Goal: Book appointment/travel/reservation

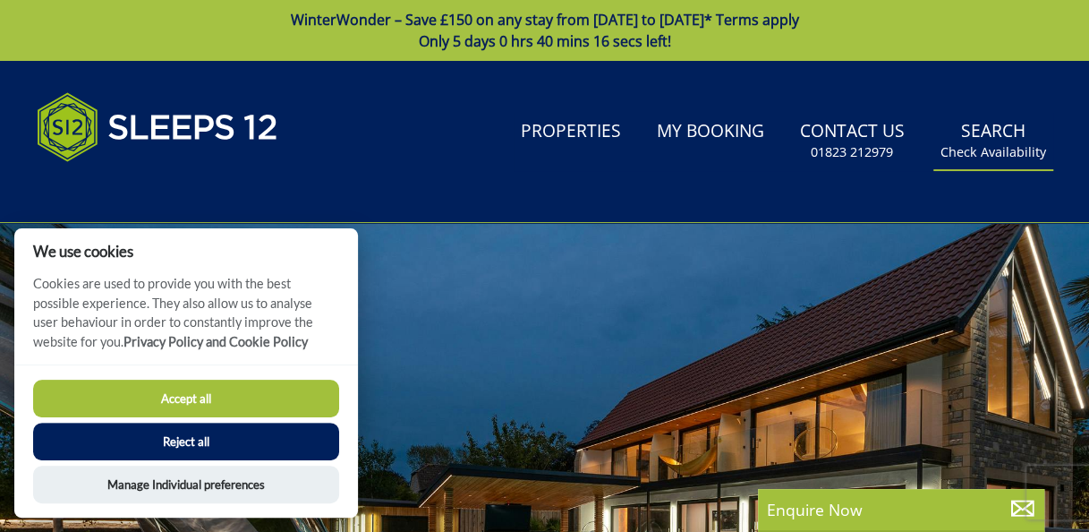
click at [992, 147] on small "Check Availability" at bounding box center [994, 152] width 106 height 18
click at [251, 405] on button "Accept all" at bounding box center [186, 398] width 306 height 38
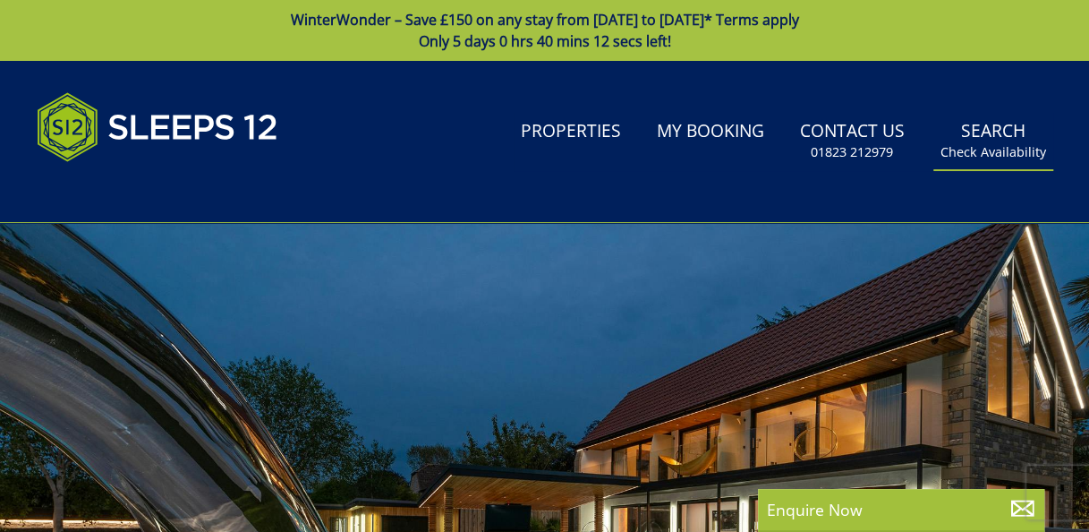
click at [972, 154] on small "Check Availability" at bounding box center [994, 152] width 106 height 18
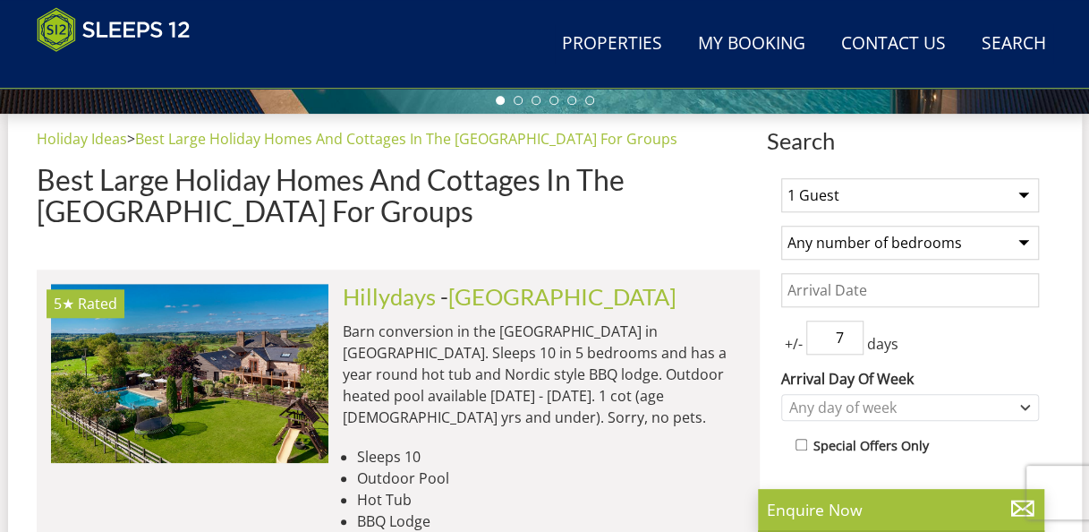
scroll to position [708, 0]
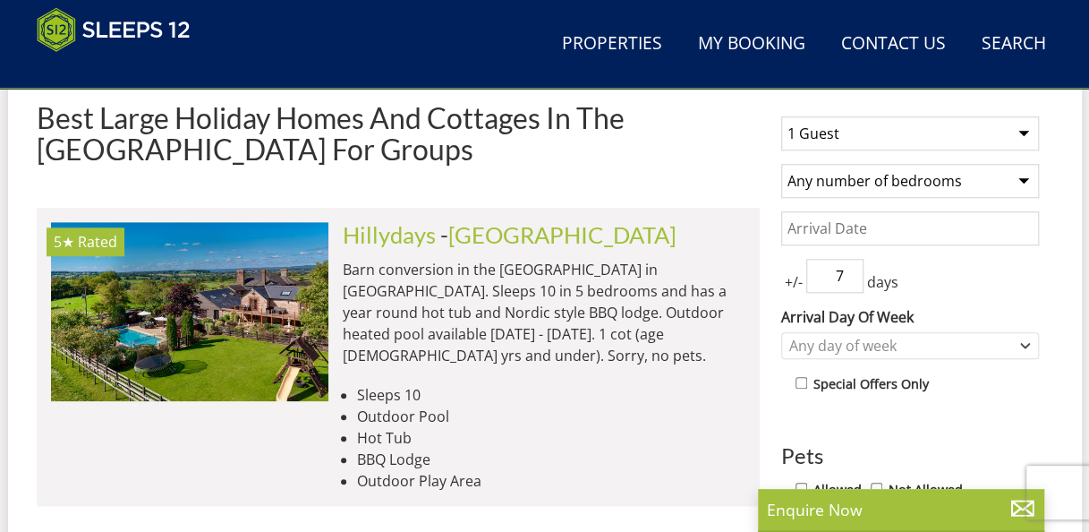
click at [1018, 132] on select "1 Guest 2 Guests 3 Guests 4 Guests 5 Guests 6 Guests 7 Guests 8 Guests 9 Guests…" at bounding box center [910, 133] width 258 height 34
select select "30"
click at [781, 123] on select "1 Guest 2 Guests 3 Guests 4 Guests 5 Guests 6 Guests 7 Guests 8 Guests 9 Guests…" at bounding box center [910, 133] width 258 height 34
click at [1024, 184] on select "Any number of bedrooms 1 Bedroom 2 Bedrooms 3 Bedrooms 4 Bedrooms 5 Bedrooms 6 …" at bounding box center [910, 181] width 258 height 34
select select "10"
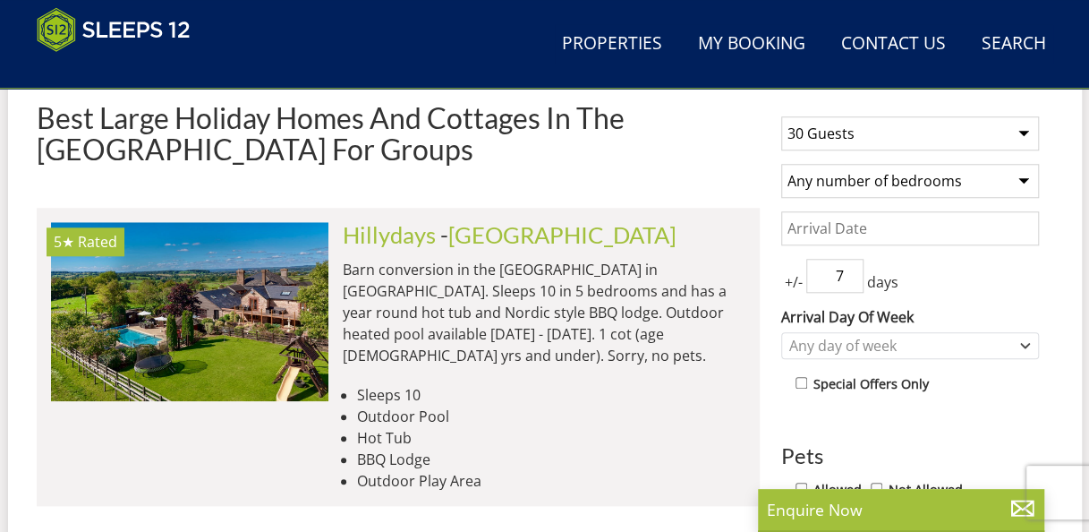
click at [781, 170] on select "Any number of bedrooms 1 Bedroom 2 Bedrooms 3 Bedrooms 4 Bedrooms 5 Bedrooms 6 …" at bounding box center [910, 181] width 258 height 34
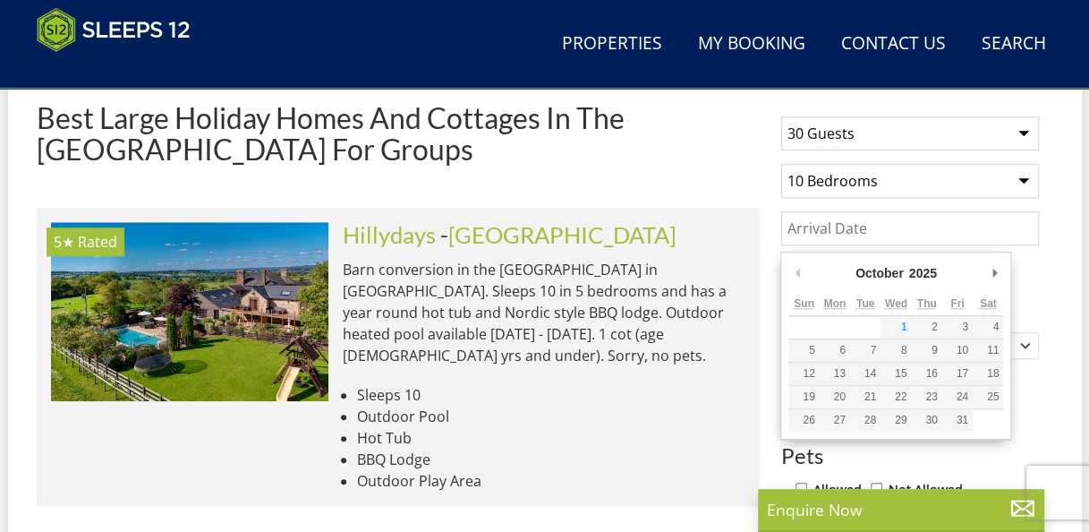
click at [944, 229] on input "Date" at bounding box center [910, 228] width 258 height 34
type input "[DATE]"
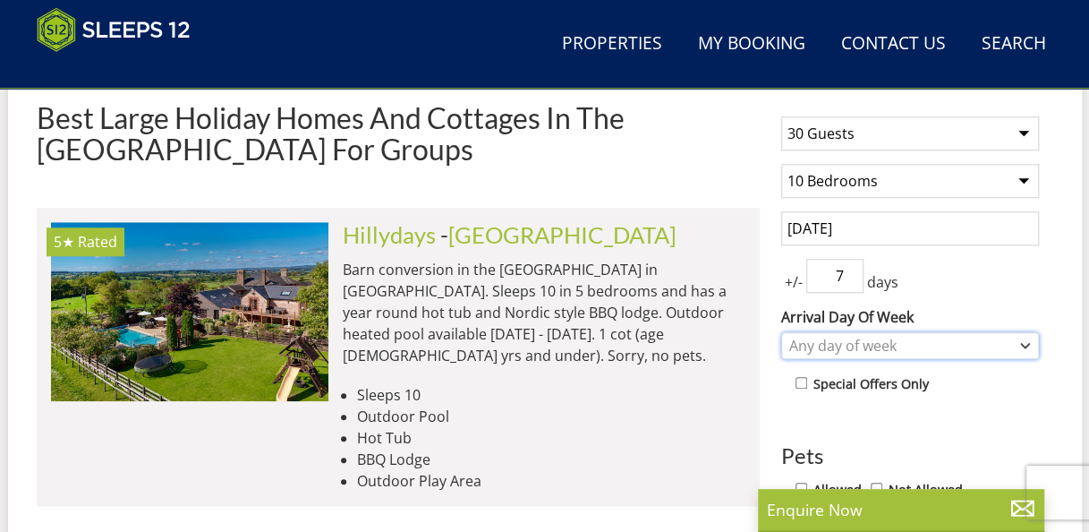
click at [1026, 347] on icon "Combobox" at bounding box center [1026, 346] width 8 height 4
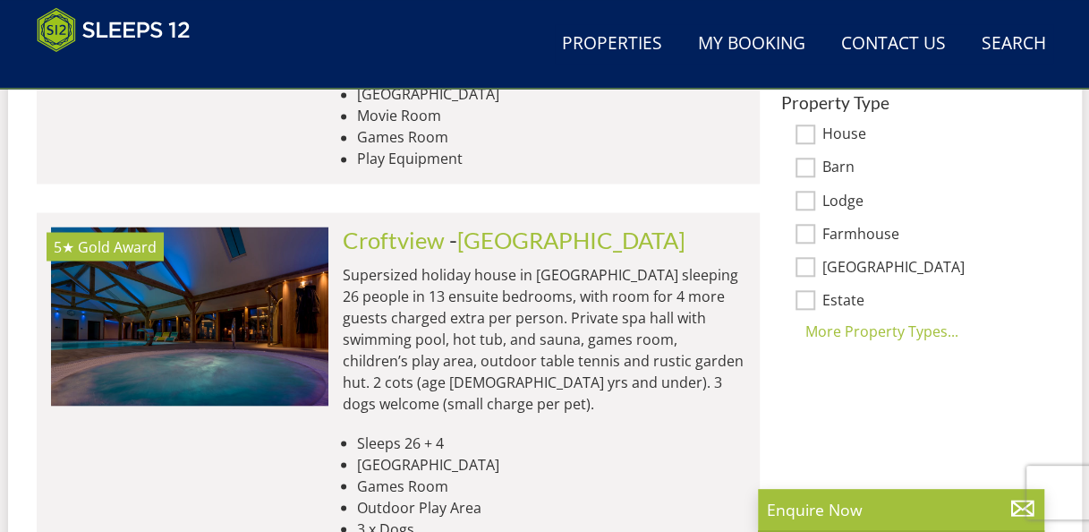
scroll to position [1088, 0]
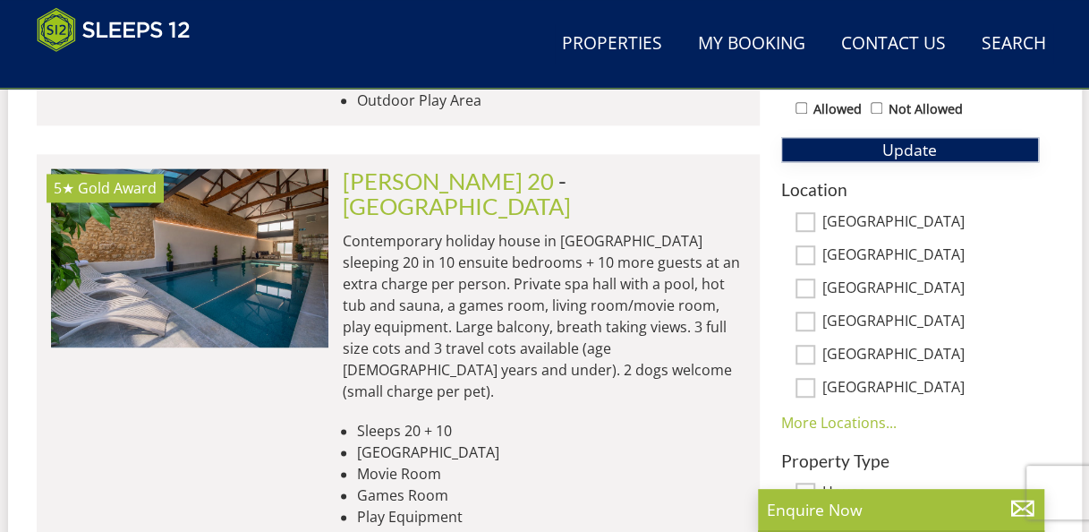
click at [905, 158] on span "Update" at bounding box center [909, 149] width 55 height 21
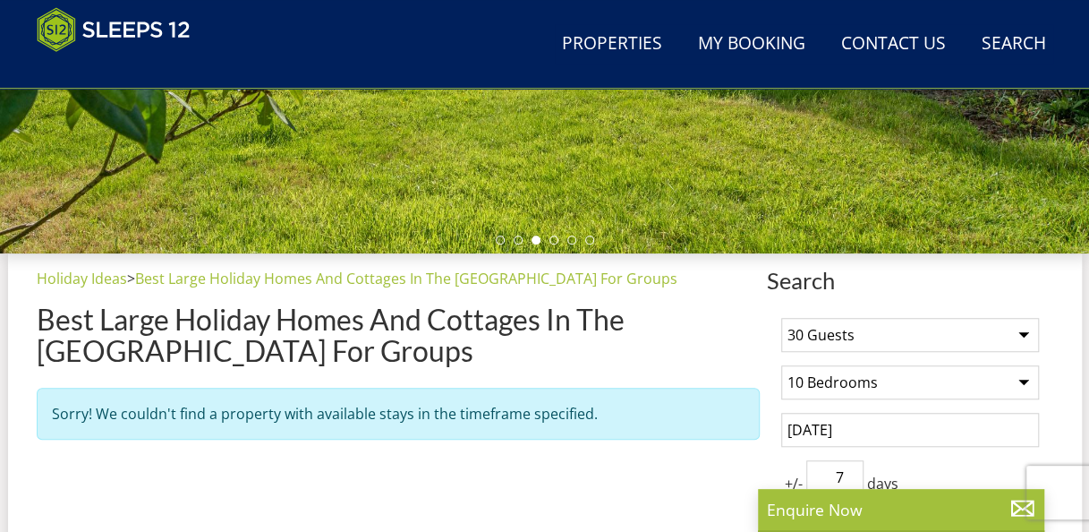
scroll to position [502, 0]
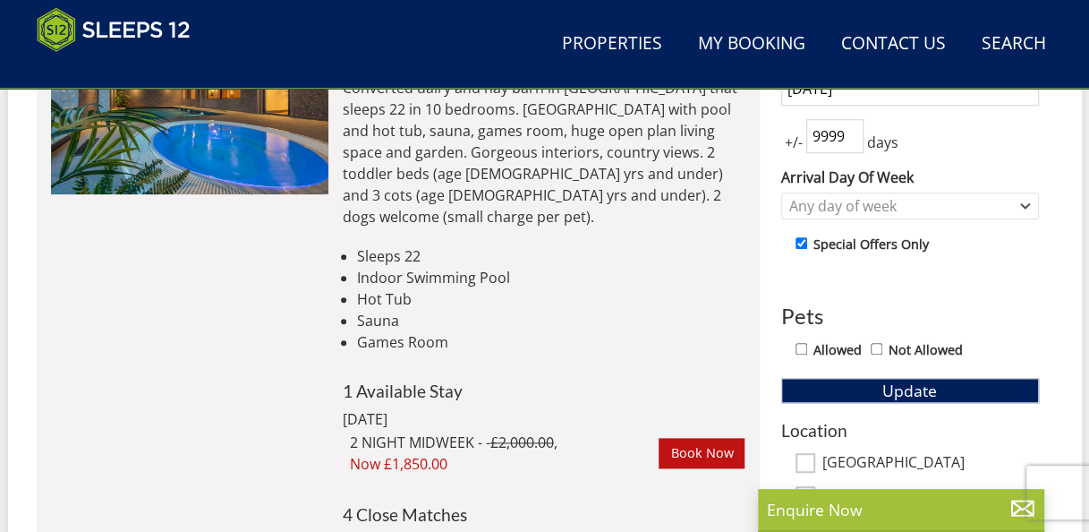
scroll to position [780, 0]
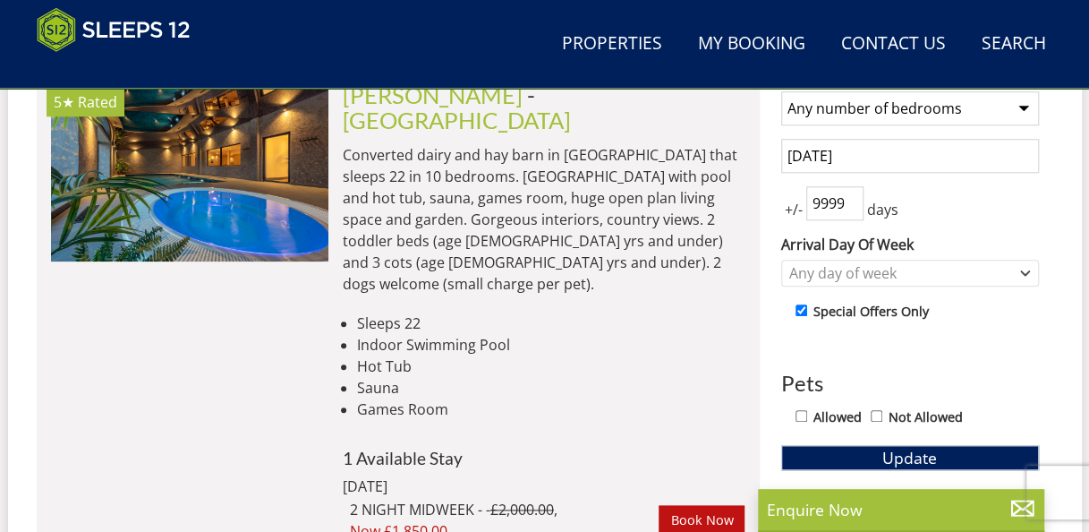
click at [847, 208] on input "999999" at bounding box center [834, 203] width 57 height 34
click at [850, 202] on input "999999" at bounding box center [834, 203] width 57 height 34
click at [796, 215] on span "+/-" at bounding box center [793, 209] width 25 height 21
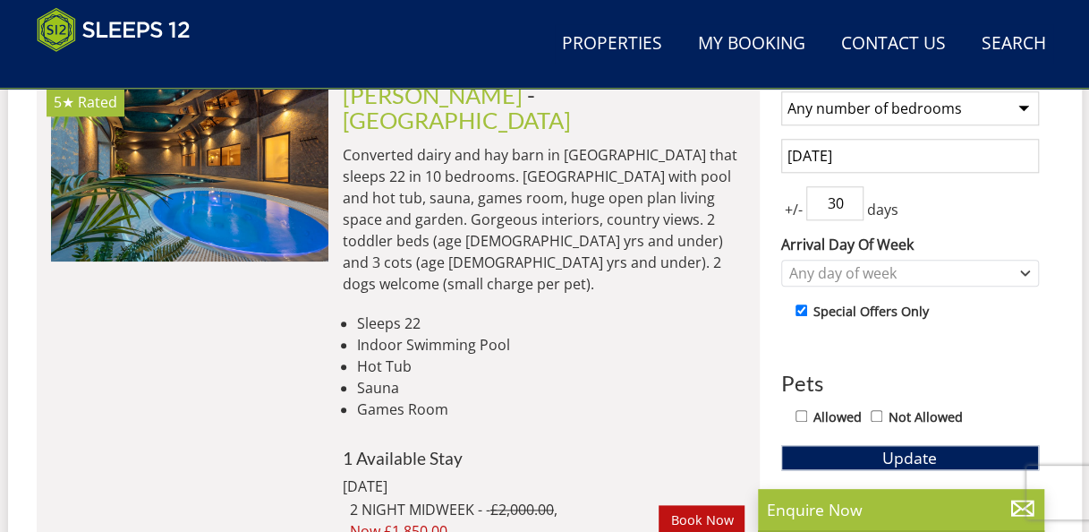
click at [851, 210] on input "30" at bounding box center [834, 203] width 57 height 34
type input "3"
type input "4"
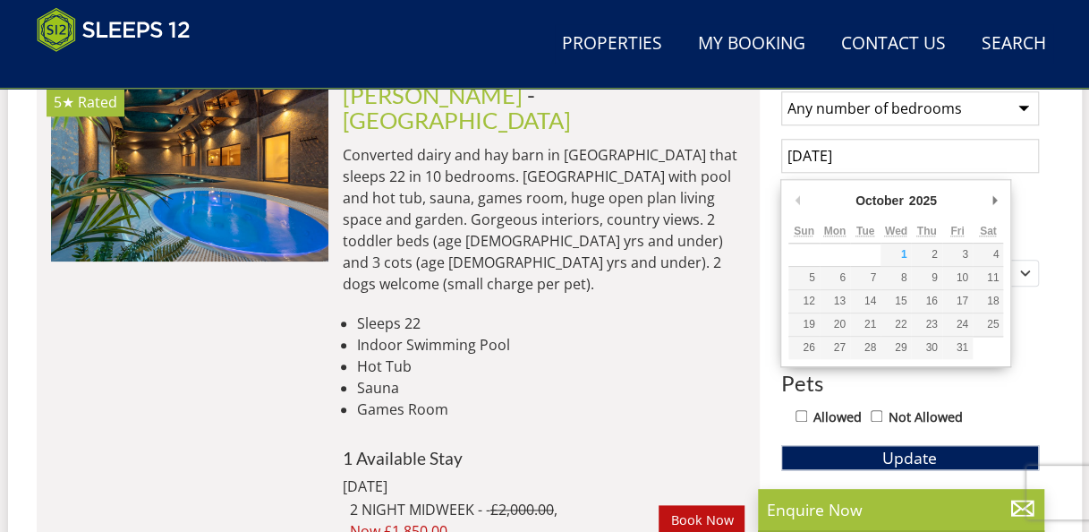
click at [907, 155] on input "1 October 2025" at bounding box center [910, 156] width 258 height 34
type input "[DATE]"
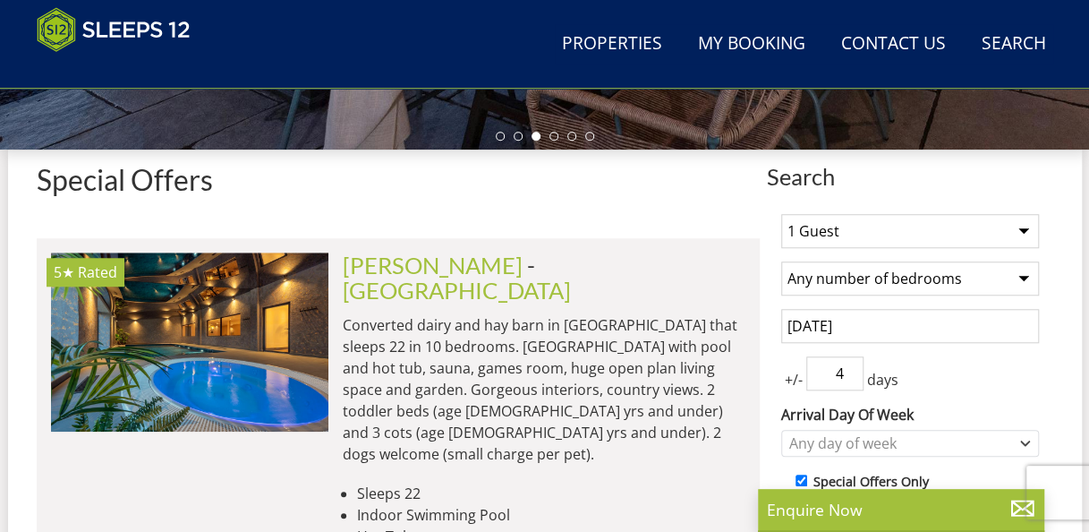
scroll to position [576, 0]
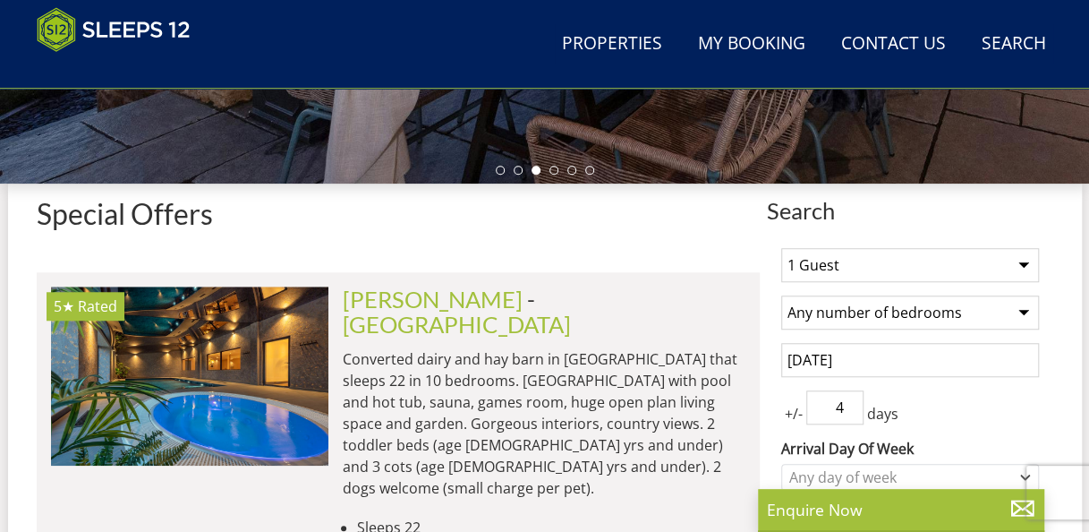
click at [1027, 272] on select "1 Guest 2 Guests 3 Guests 4 Guests 5 Guests 6 Guests 7 Guests 8 Guests 9 Guests…" at bounding box center [910, 265] width 258 height 34
